Goal: Navigation & Orientation: Find specific page/section

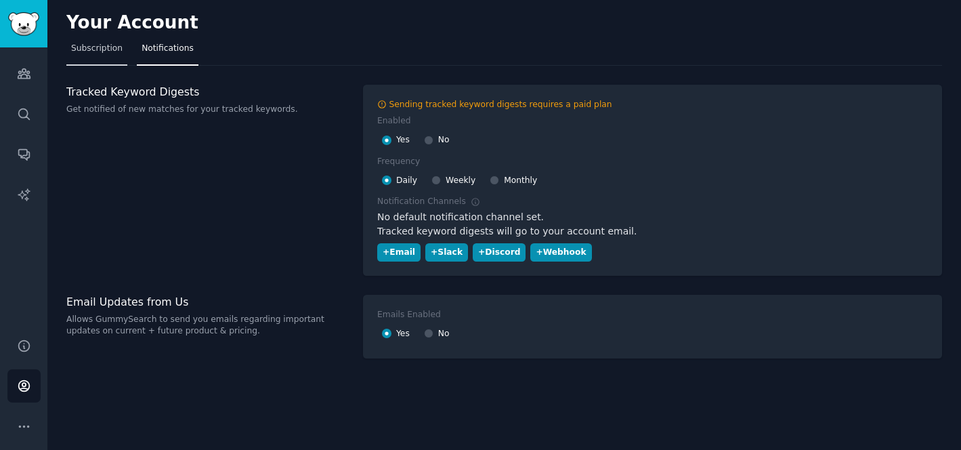
click at [107, 51] on span "Subscription" at bounding box center [96, 49] width 51 height 12
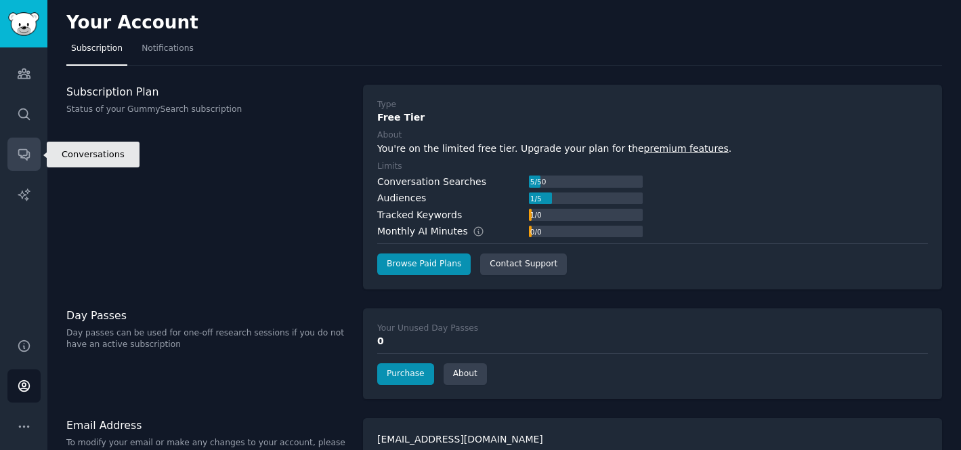
click at [25, 152] on icon "Sidebar" at bounding box center [24, 154] width 14 height 14
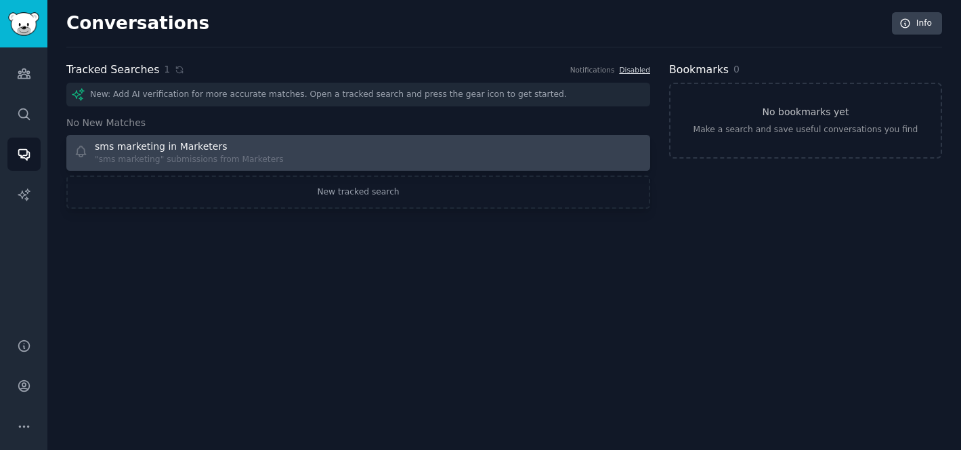
click at [190, 146] on div "sms marketing in Marketers" at bounding box center [161, 147] width 132 height 14
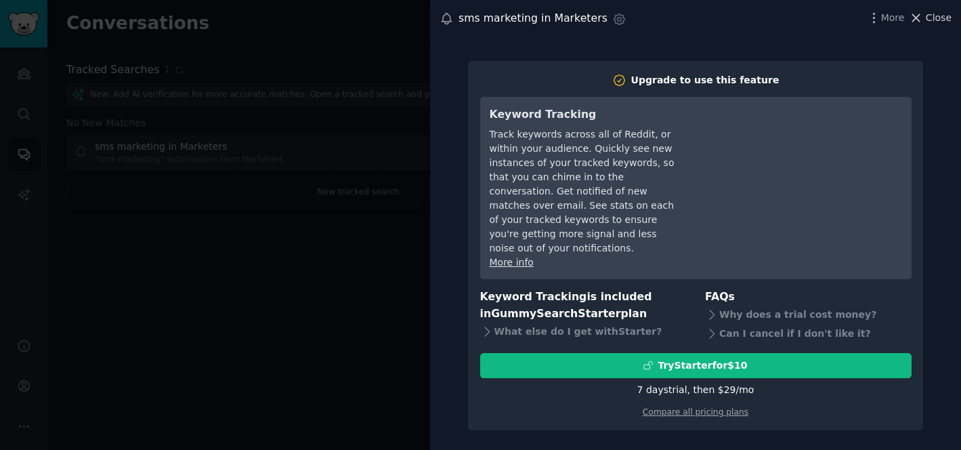
click at [937, 17] on span "Close" at bounding box center [939, 18] width 26 height 14
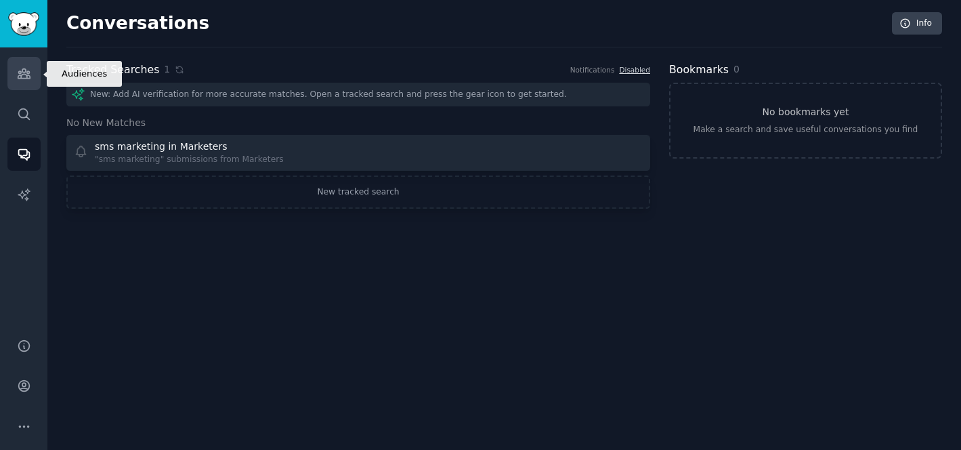
click at [19, 75] on icon "Sidebar" at bounding box center [24, 73] width 12 height 9
